Goal: Transaction & Acquisition: Purchase product/service

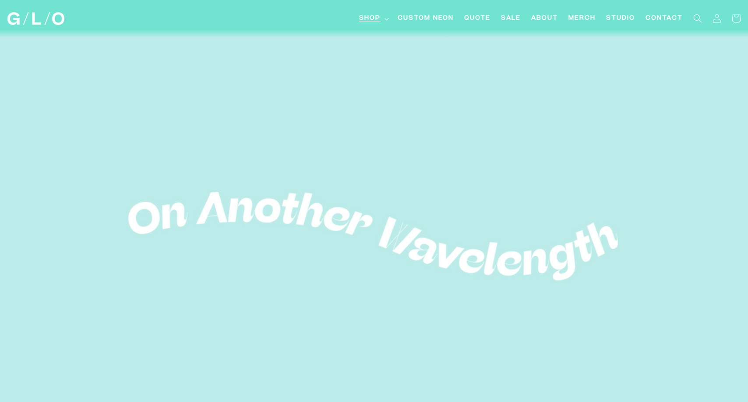
click at [371, 18] on span "Shop" at bounding box center [369, 18] width 21 height 9
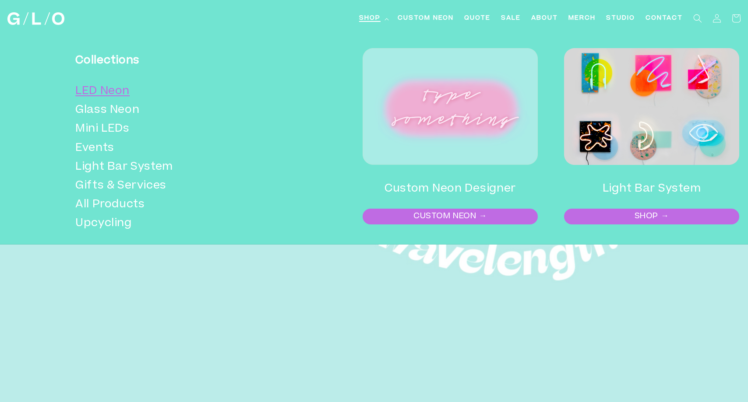
click at [103, 92] on link "LED Neon" at bounding box center [176, 91] width 203 height 19
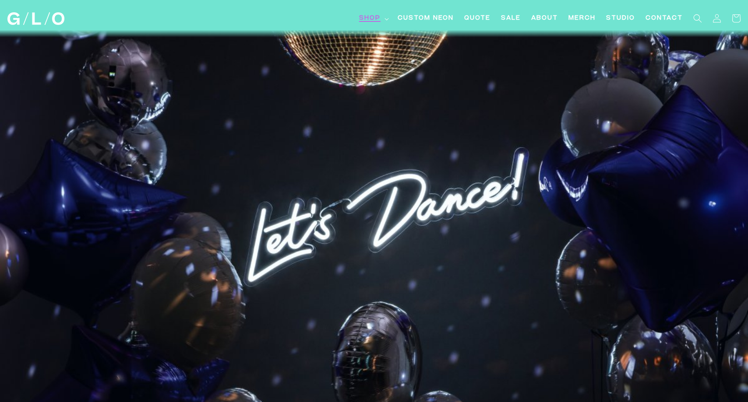
click at [367, 17] on span "Shop" at bounding box center [369, 18] width 21 height 9
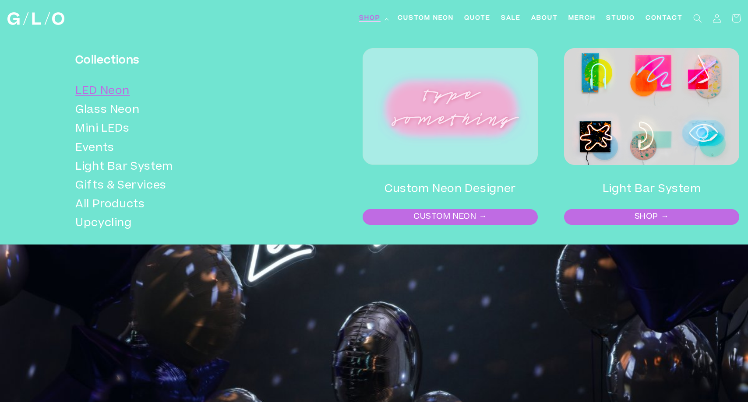
click at [90, 97] on link "LED Neon" at bounding box center [176, 91] width 203 height 19
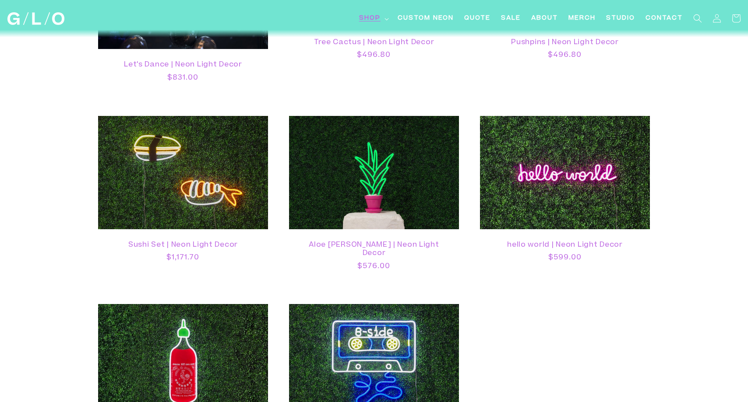
scroll to position [1926, 0]
